Goal: Obtain resource: Download file/media

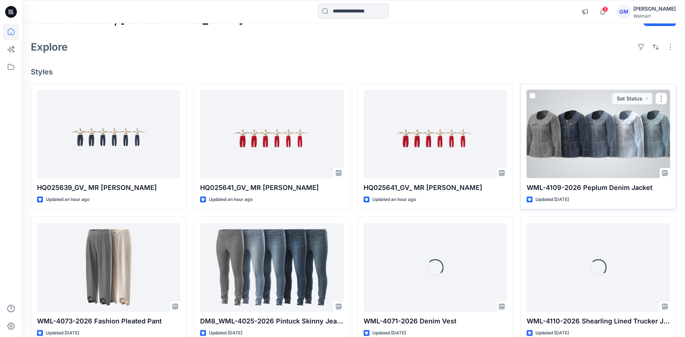
scroll to position [37, 0]
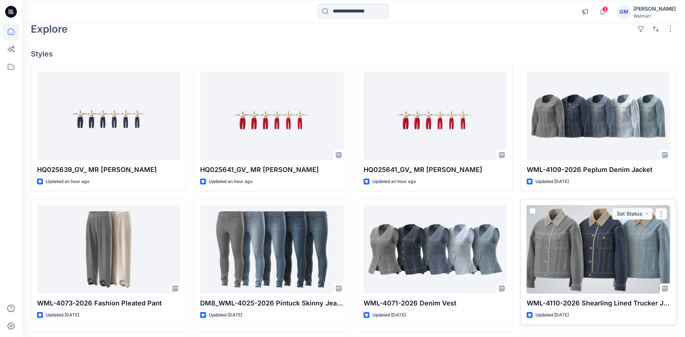
click at [604, 252] on div at bounding box center [598, 249] width 143 height 88
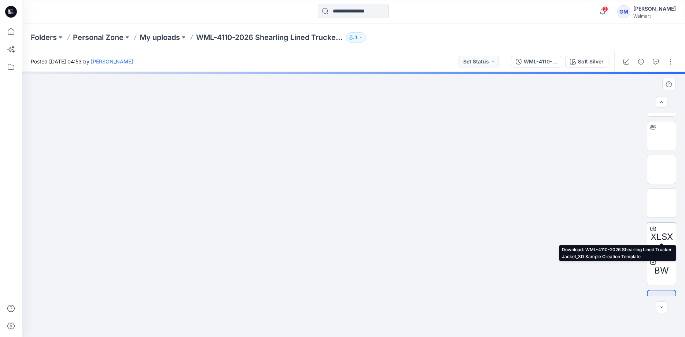
scroll to position [48, 0]
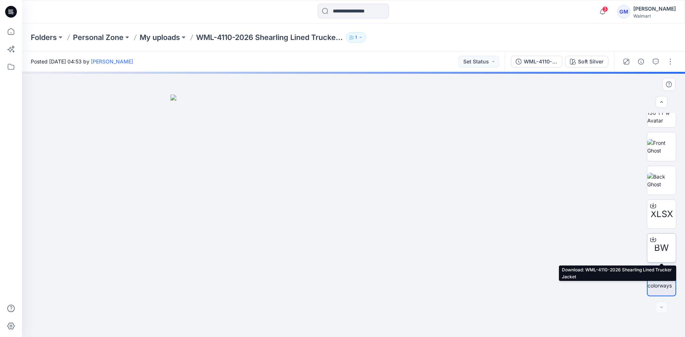
click at [652, 238] on icon at bounding box center [653, 239] width 6 height 6
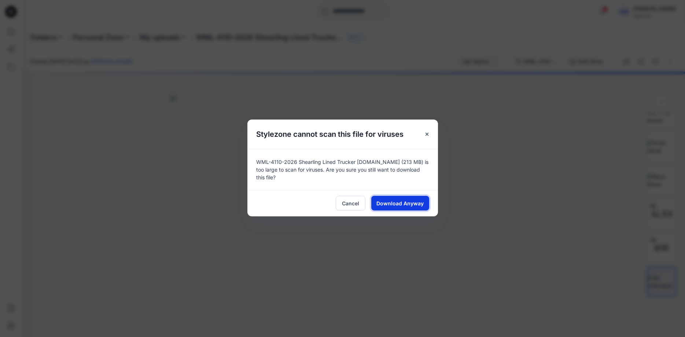
click at [393, 203] on span "Download Anyway" at bounding box center [399, 203] width 47 height 8
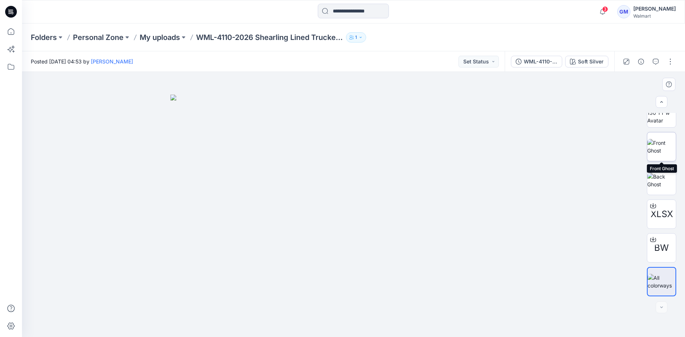
click at [666, 147] on img at bounding box center [661, 146] width 29 height 15
drag, startPoint x: 412, startPoint y: 189, endPoint x: 502, endPoint y: 199, distance: 90.8
click at [560, 208] on div at bounding box center [353, 204] width 663 height 265
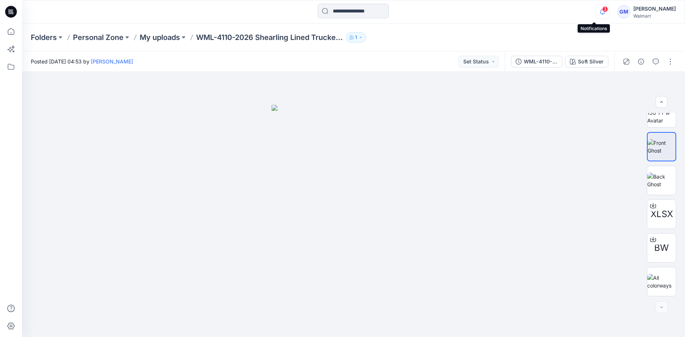
click at [600, 14] on icon "button" at bounding box center [602, 11] width 5 height 5
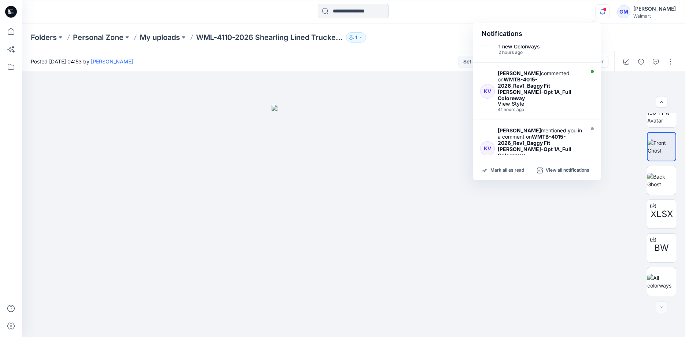
scroll to position [99, 0]
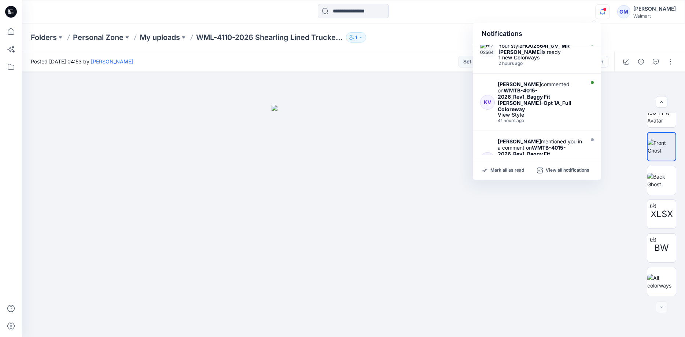
click at [13, 15] on icon at bounding box center [11, 12] width 12 height 12
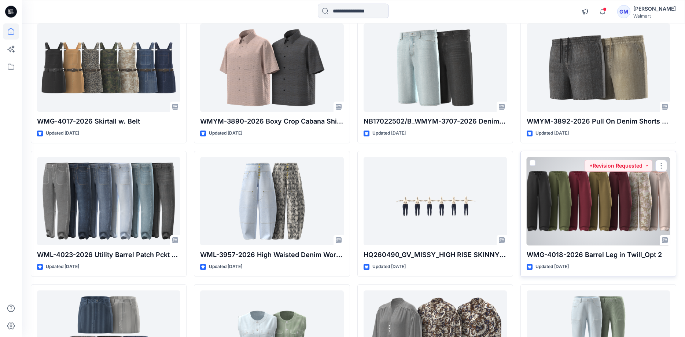
scroll to position [882, 0]
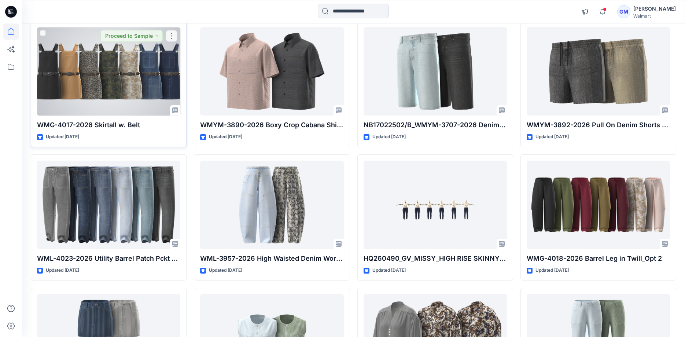
click at [139, 76] on div at bounding box center [108, 71] width 143 height 88
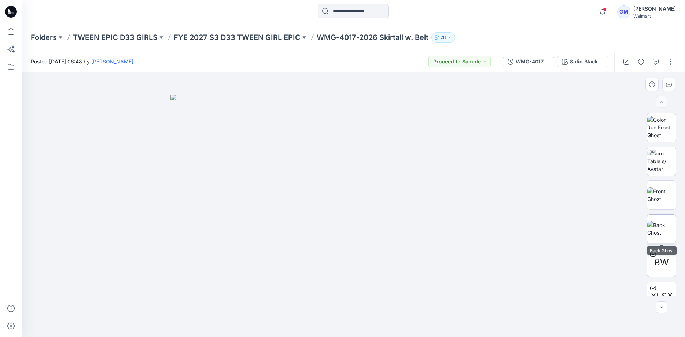
click at [663, 231] on img at bounding box center [661, 228] width 29 height 15
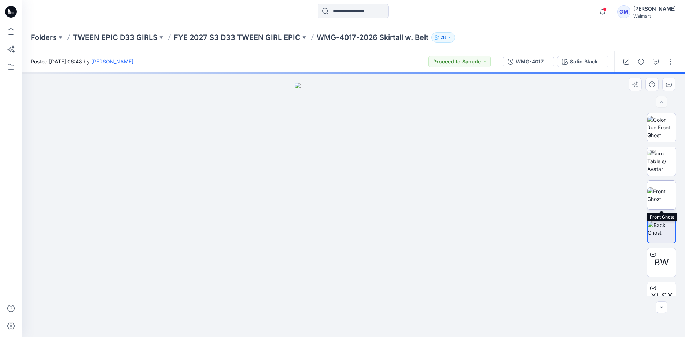
click at [659, 192] on img at bounding box center [661, 194] width 29 height 15
click at [661, 231] on img at bounding box center [661, 228] width 29 height 15
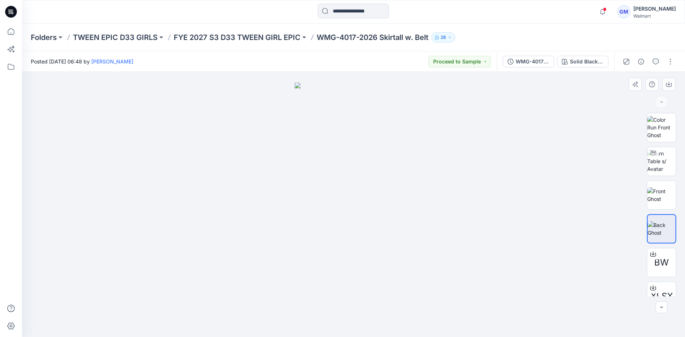
click at [662, 213] on div "BW XLSX" at bounding box center [661, 204] width 29 height 183
click at [663, 197] on img at bounding box center [661, 194] width 29 height 15
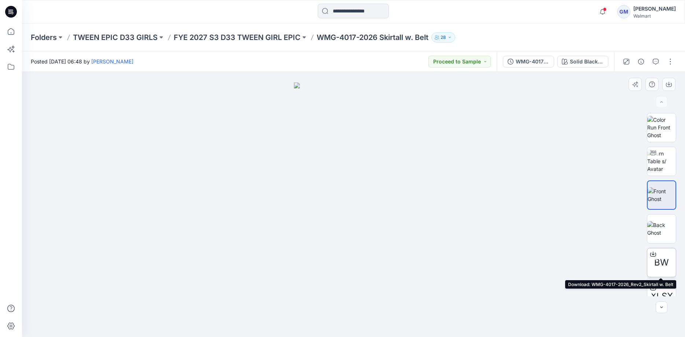
click at [651, 254] on icon at bounding box center [653, 254] width 6 height 6
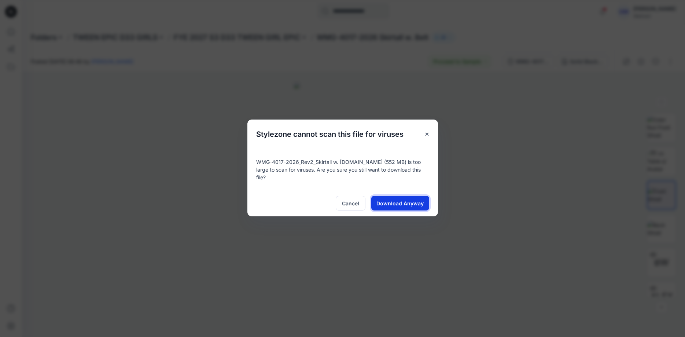
click at [388, 202] on span "Download Anyway" at bounding box center [399, 203] width 47 height 8
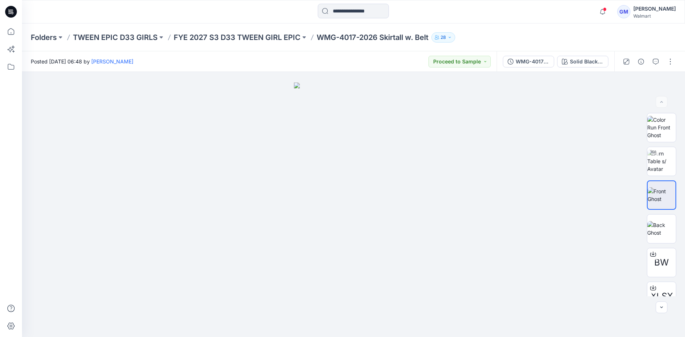
click at [411, 11] on div at bounding box center [353, 12] width 331 height 16
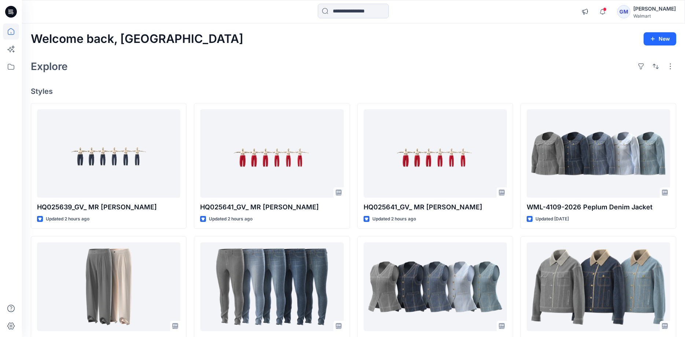
click at [639, 15] on div "Walmart" at bounding box center [654, 15] width 43 height 5
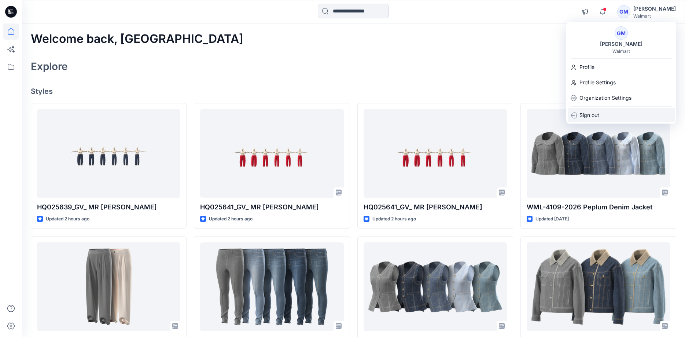
click at [593, 117] on p "Sign out" at bounding box center [590, 115] width 20 height 14
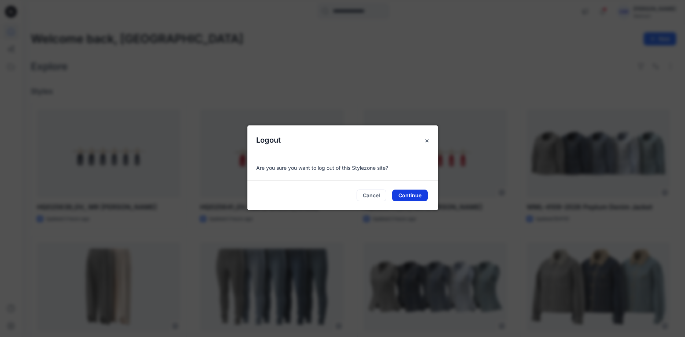
click at [401, 195] on button "Continue" at bounding box center [410, 196] width 36 height 12
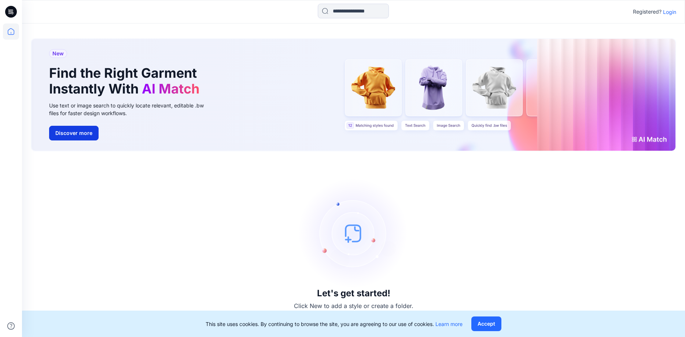
click at [85, 135] on button "Discover more" at bounding box center [73, 133] width 49 height 15
